Goal: Information Seeking & Learning: Find specific fact

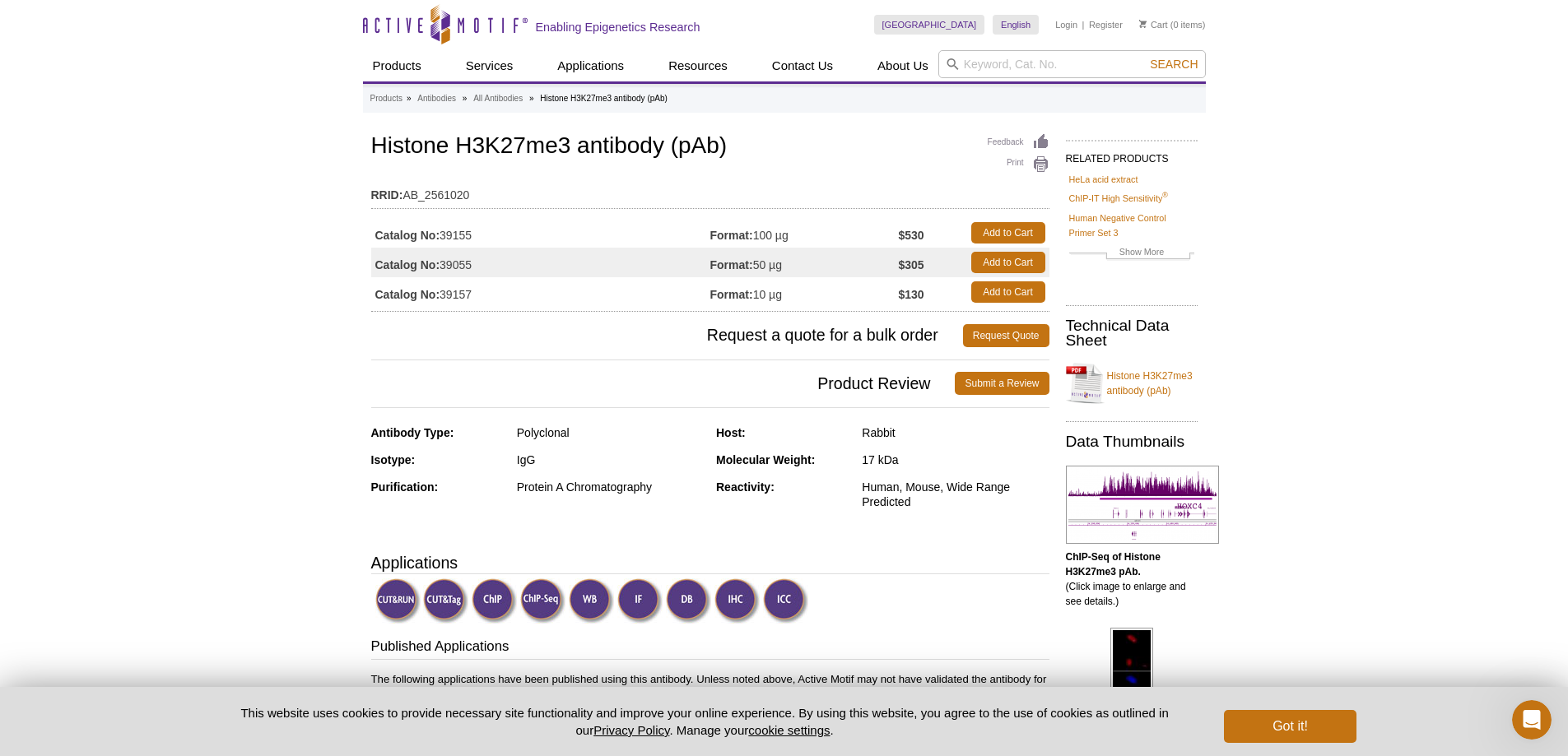
click at [374, 367] on h3 "Product Review Submit a Review" at bounding box center [710, 384] width 678 height 40
click at [1006, 68] on input "search" at bounding box center [1071, 64] width 267 height 28
click at [1169, 62] on span "Search" at bounding box center [1173, 64] width 47 height 13
click at [579, 101] on li "Histone H3K27me3 antibody (pAb)" at bounding box center [603, 98] width 128 height 9
